Goal: Understand process/instructions

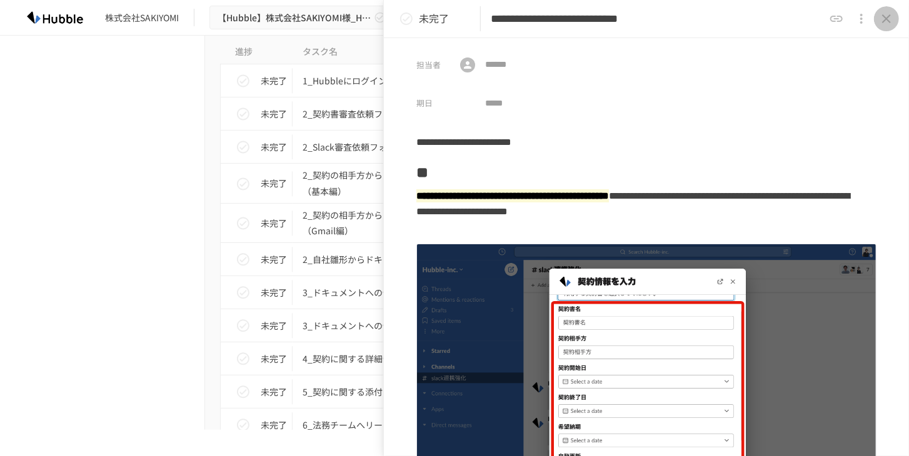
click at [887, 20] on icon "close drawer" at bounding box center [886, 18] width 15 height 15
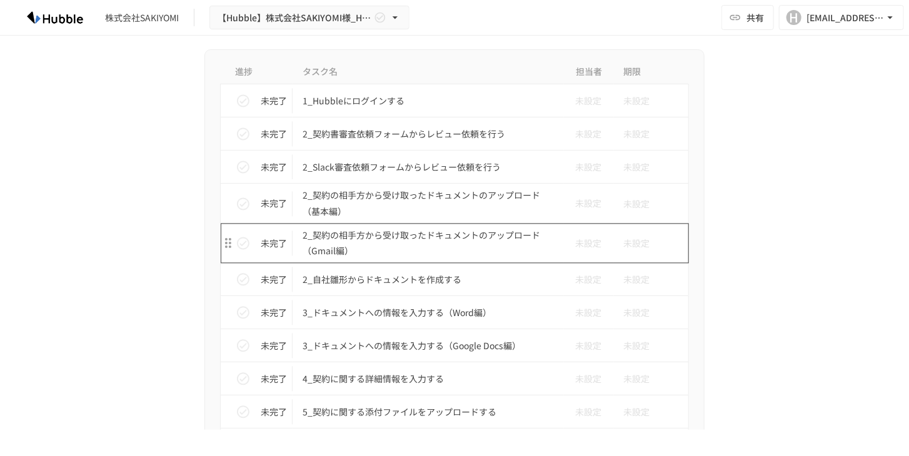
scroll to position [1162, 0]
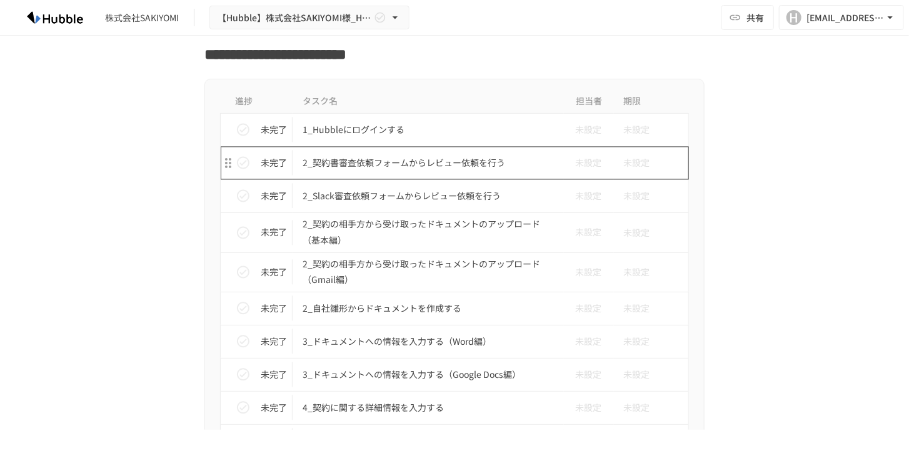
click at [393, 161] on p "2_契約書審査依頼フォームからレビュー依頼を行う" at bounding box center [428, 164] width 251 height 16
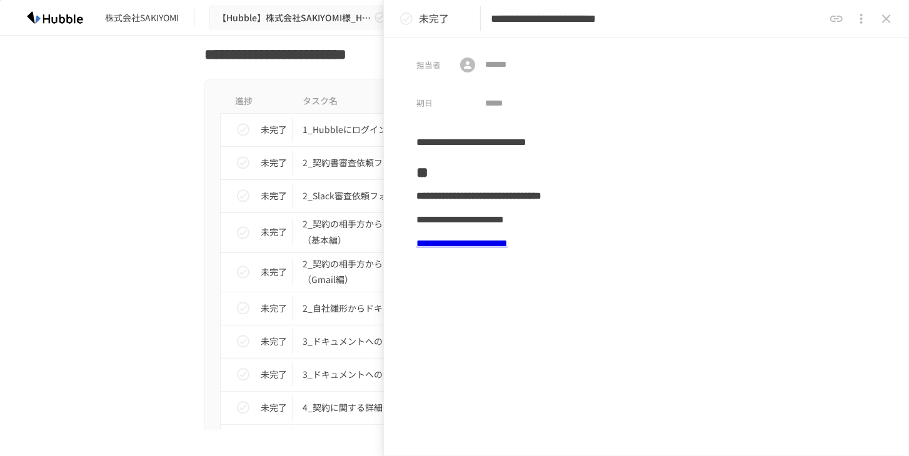
click at [508, 243] on link "**********" at bounding box center [461, 243] width 91 height 9
click at [890, 26] on icon "close drawer" at bounding box center [886, 18] width 15 height 15
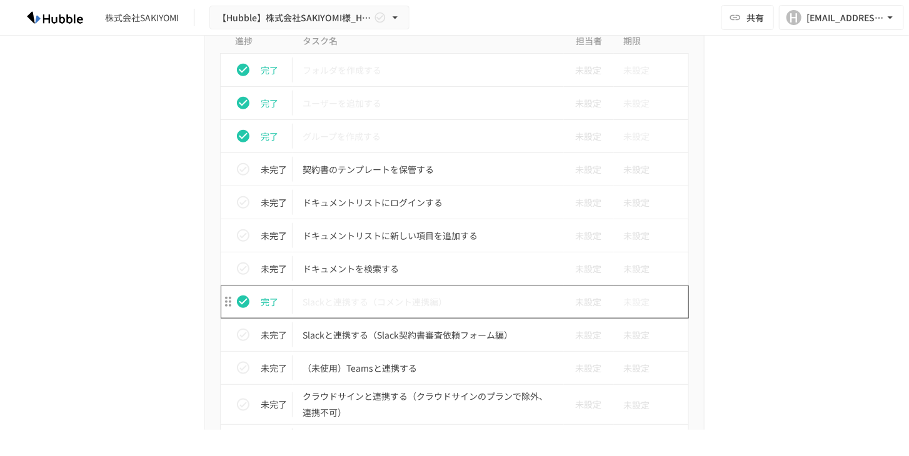
scroll to position [307, 0]
